Goal: Navigation & Orientation: Find specific page/section

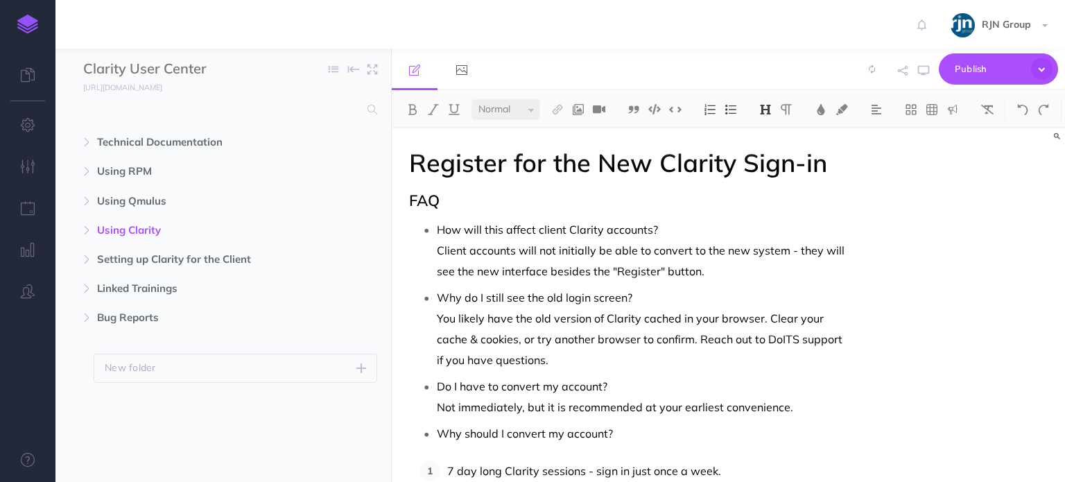
select select "null"
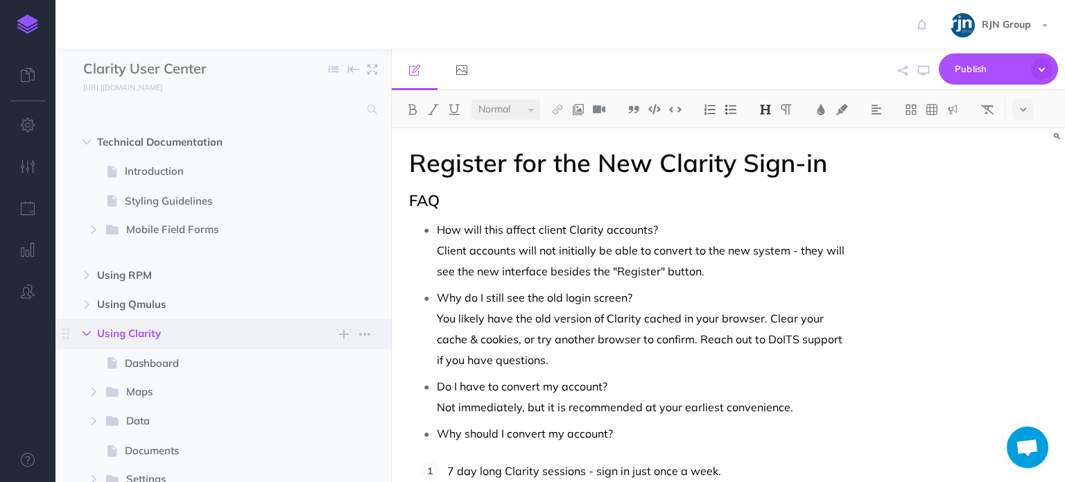
click at [92, 336] on button "button" at bounding box center [86, 333] width 25 height 17
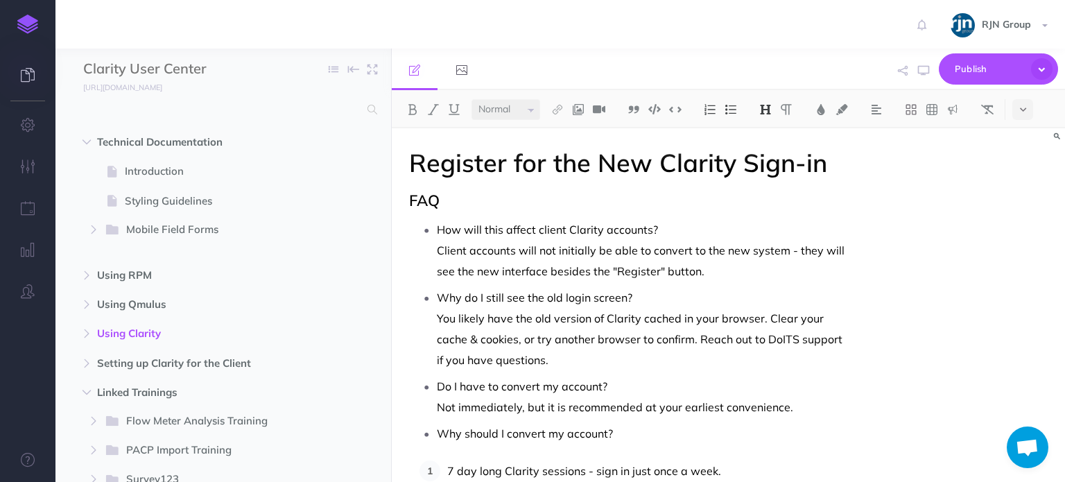
click at [27, 80] on icon at bounding box center [28, 75] width 14 height 14
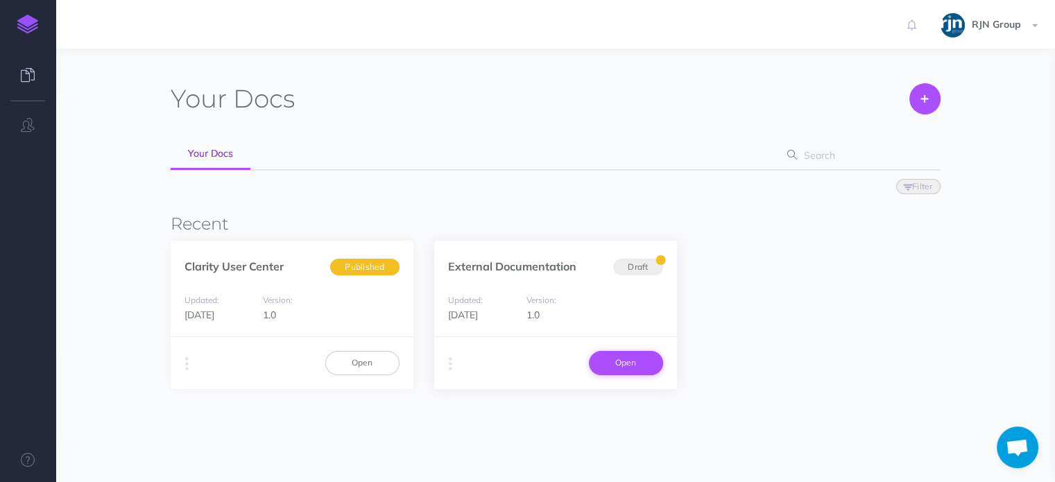
click at [628, 362] on link "Open" at bounding box center [626, 363] width 74 height 24
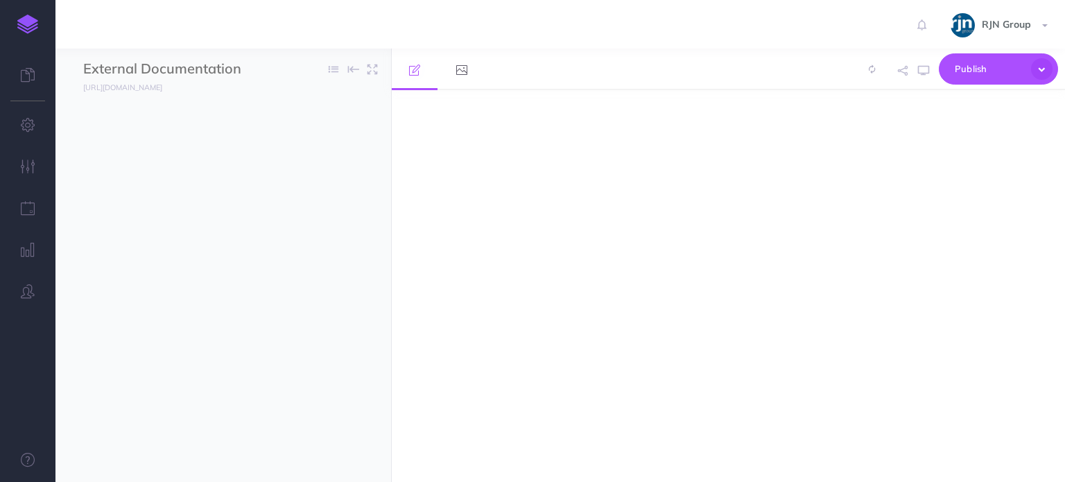
select select "null"
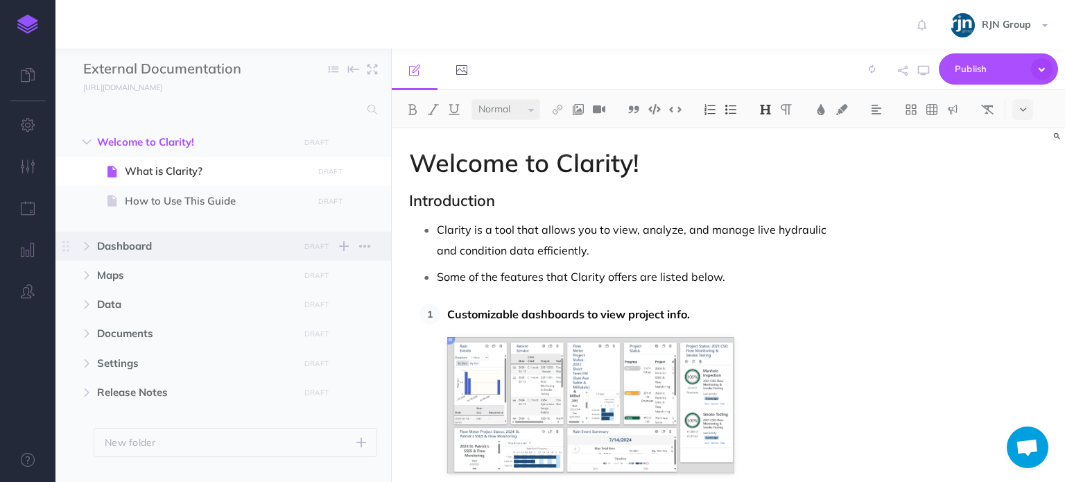
click at [205, 249] on span "Dashboard" at bounding box center [194, 246] width 194 height 17
select select "null"
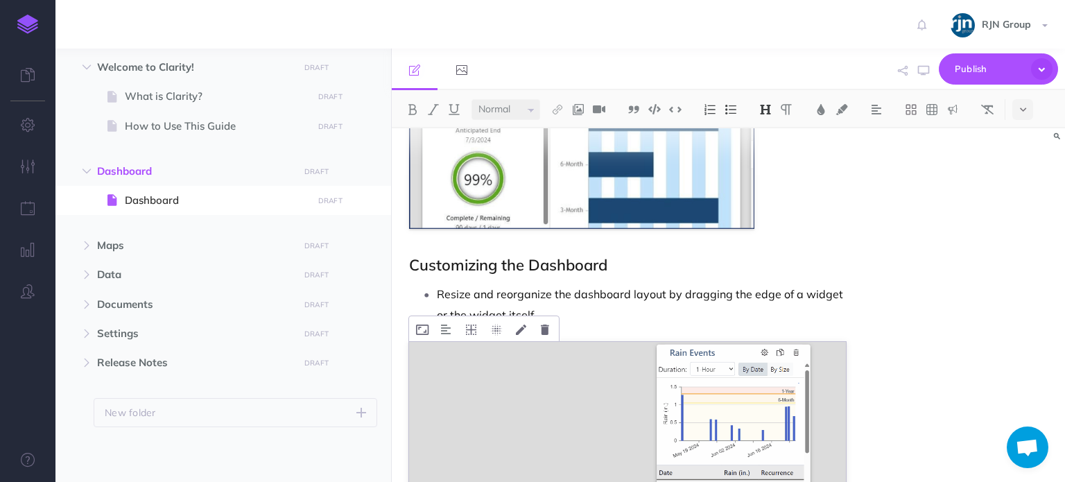
scroll to position [1541, 0]
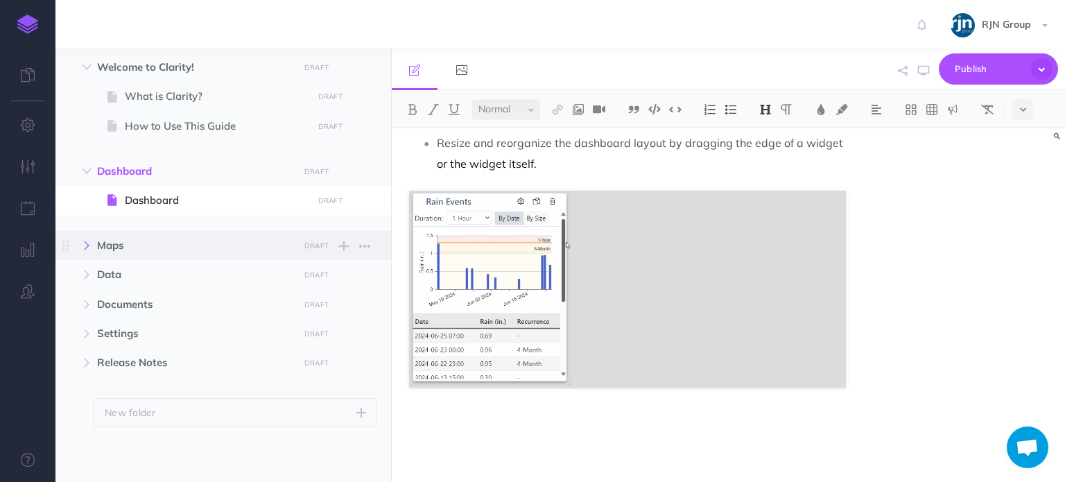
click at [88, 252] on button "button" at bounding box center [86, 245] width 25 height 17
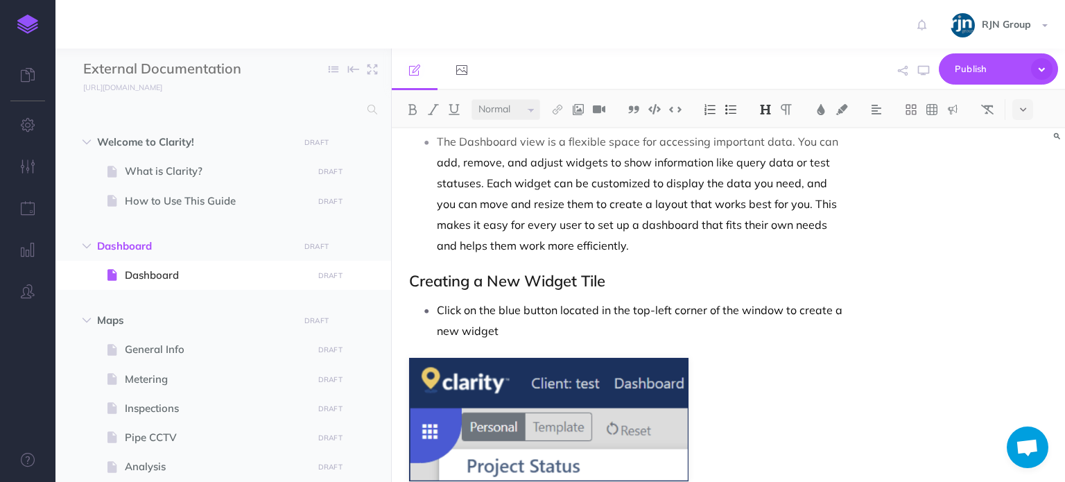
scroll to position [0, 0]
